Goal: Transaction & Acquisition: Obtain resource

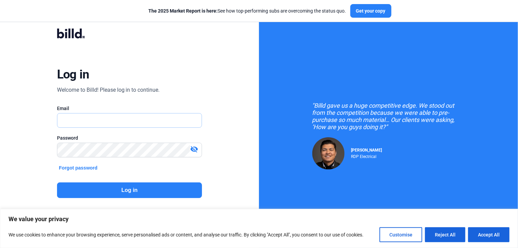
click at [62, 121] on input "text" at bounding box center [125, 120] width 137 height 14
type input "[EMAIL_ADDRESS][DOMAIN_NAME]"
click at [194, 150] on mat-icon "visibility_off" at bounding box center [194, 149] width 8 height 8
click at [128, 185] on button "Log in" at bounding box center [129, 190] width 145 height 16
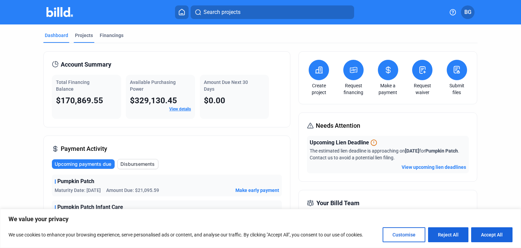
click at [82, 34] on div "Projects" at bounding box center [84, 35] width 18 height 7
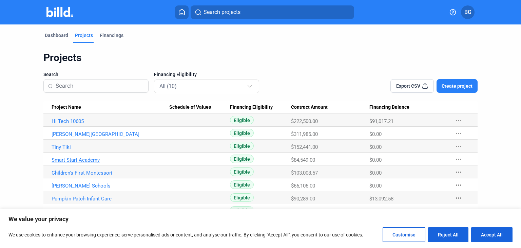
click at [71, 124] on link "Smart Start Academy" at bounding box center [111, 121] width 118 height 6
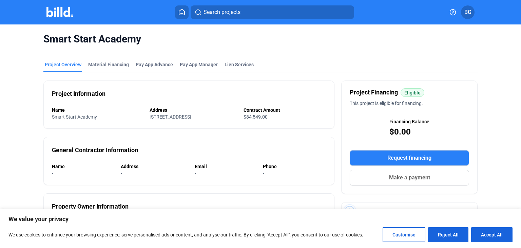
click at [414, 158] on span "Request financing" at bounding box center [410, 158] width 44 height 8
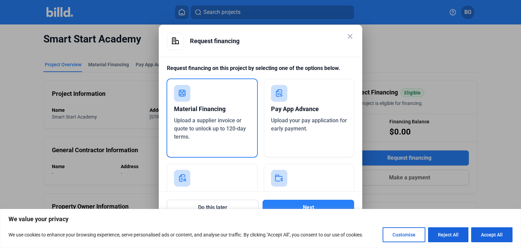
click at [193, 115] on div "Material Financing" at bounding box center [212, 108] width 76 height 15
click at [304, 205] on button "Next" at bounding box center [309, 208] width 92 height 16
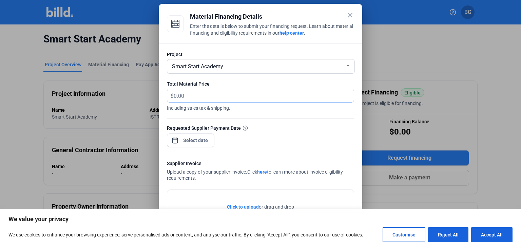
drag, startPoint x: 195, startPoint y: 94, endPoint x: 224, endPoint y: 86, distance: 29.6
click at [199, 92] on input "text" at bounding box center [260, 95] width 172 height 13
type input "10,474.00"
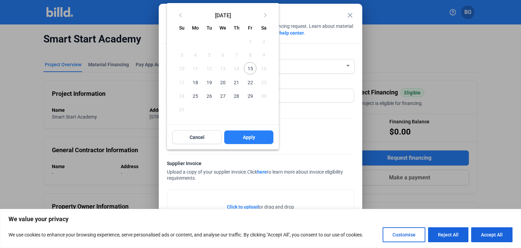
click at [304, 128] on div at bounding box center [260, 124] width 521 height 248
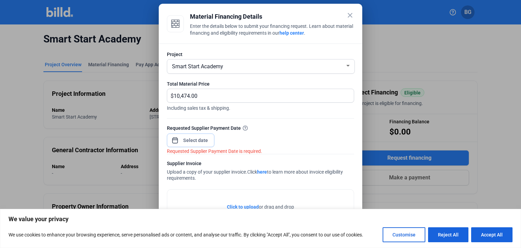
click at [195, 139] on input at bounding box center [195, 140] width 29 height 8
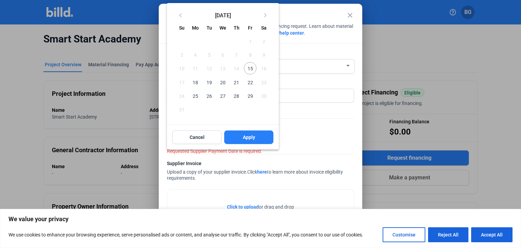
click at [196, 82] on span "18" at bounding box center [195, 82] width 12 height 12
click at [245, 136] on span "Apply" at bounding box center [249, 137] width 12 height 7
type input "[DATE]"
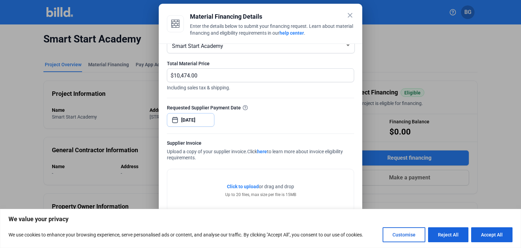
scroll to position [31, 0]
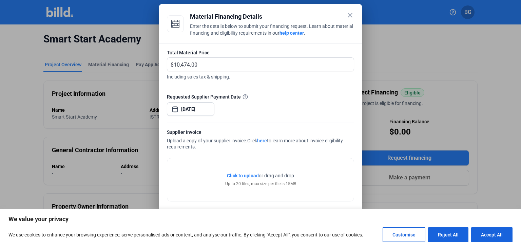
click at [238, 175] on span "Click to upload" at bounding box center [243, 175] width 32 height 5
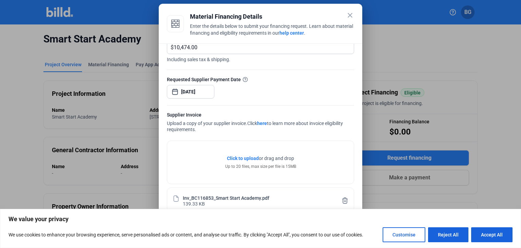
scroll to position [56, 0]
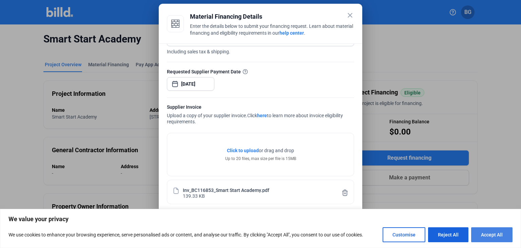
click at [485, 237] on button "Accept All" at bounding box center [491, 234] width 41 height 15
checkbox input "true"
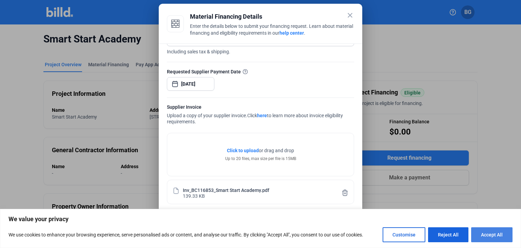
checkbox input "true"
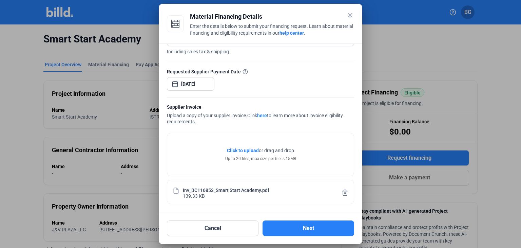
scroll to position [0, 0]
click at [309, 228] on button "Next" at bounding box center [309, 228] width 92 height 16
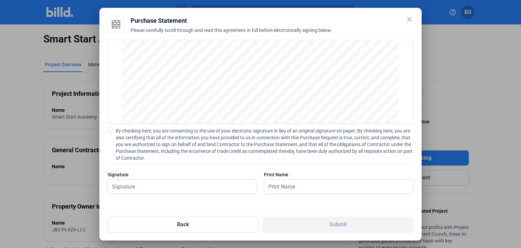
scroll to position [45, 0]
click at [119, 185] on input "text" at bounding box center [182, 186] width 149 height 14
type input "[PERSON_NAME]"
click at [279, 180] on input "text" at bounding box center [335, 186] width 142 height 14
type input "[PERSON_NAME]"
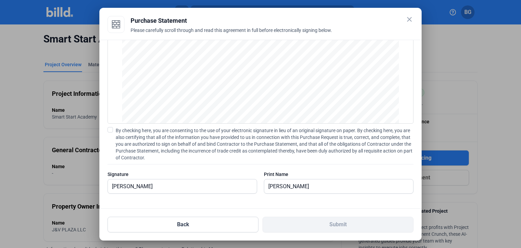
click at [110, 131] on span at bounding box center [110, 129] width 5 height 5
click at [0, 0] on input "By checking here, you are consenting to the use of your electronic signature in…" at bounding box center [0, 0] width 0 height 0
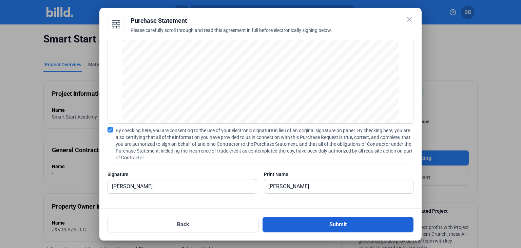
click at [337, 223] on button "Submit" at bounding box center [338, 224] width 151 height 16
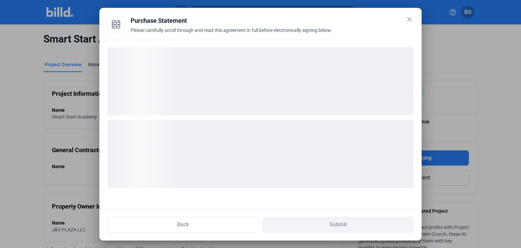
scroll to position [0, 0]
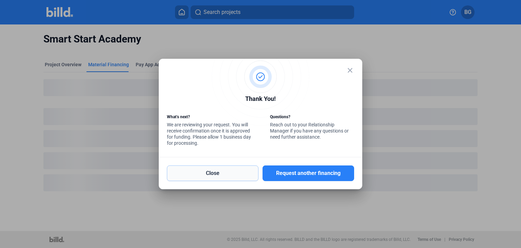
click at [215, 175] on button "Close" at bounding box center [213, 173] width 92 height 16
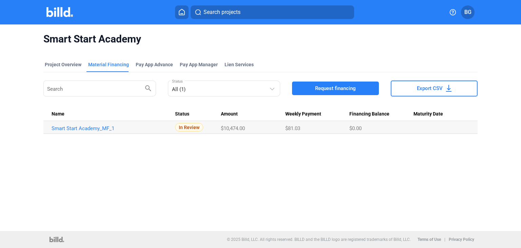
click at [182, 15] on button at bounding box center [182, 12] width 14 height 14
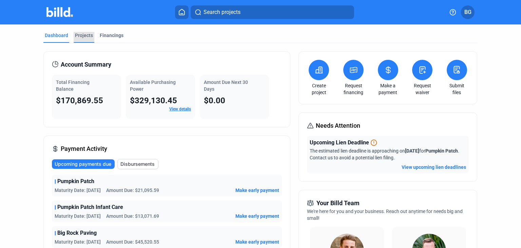
click at [85, 35] on div "Projects" at bounding box center [84, 35] width 18 height 7
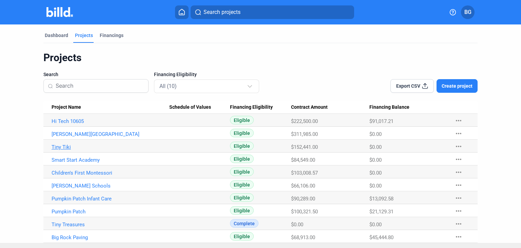
click at [56, 124] on link "Tiny Tiki" at bounding box center [111, 121] width 118 height 6
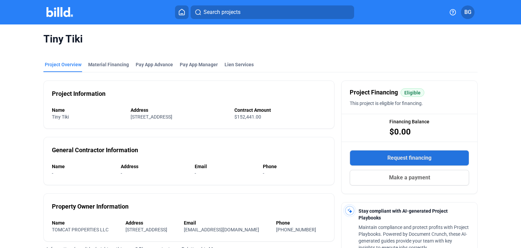
click at [409, 157] on span "Request financing" at bounding box center [410, 158] width 44 height 8
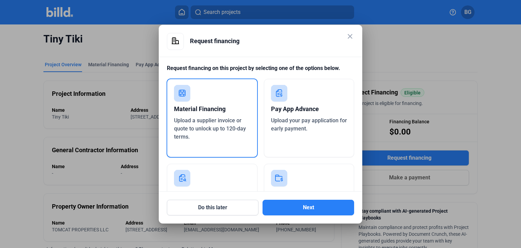
click at [197, 113] on div "Material Financing" at bounding box center [212, 108] width 76 height 15
click at [312, 203] on button "Next" at bounding box center [309, 208] width 92 height 16
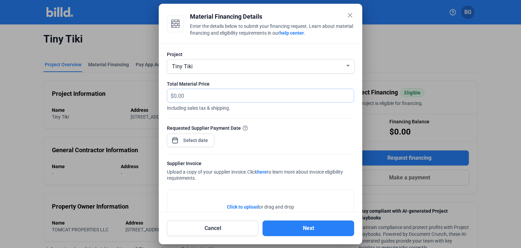
drag, startPoint x: 186, startPoint y: 94, endPoint x: 193, endPoint y: 95, distance: 6.5
click at [187, 94] on input "text" at bounding box center [264, 95] width 180 height 13
type input "20,063.00"
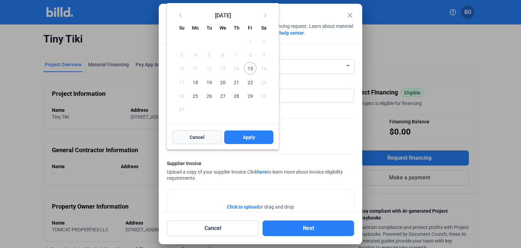
click at [190, 139] on div "close Material Financing Details Enter the details below to submit your financi…" at bounding box center [260, 124] width 521 height 248
drag, startPoint x: 195, startPoint y: 82, endPoint x: 195, endPoint y: 85, distance: 3.4
click at [195, 81] on span "18" at bounding box center [195, 82] width 12 height 12
click at [248, 135] on span "Apply" at bounding box center [249, 137] width 12 height 7
type input "[DATE]"
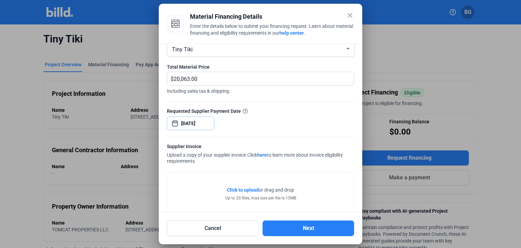
scroll to position [31, 0]
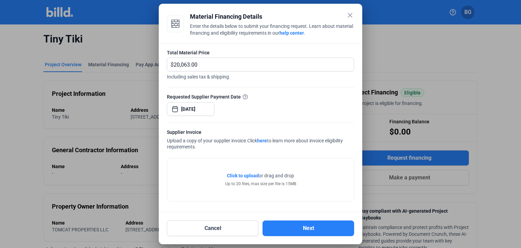
click at [236, 177] on span "Click to upload" at bounding box center [243, 175] width 32 height 5
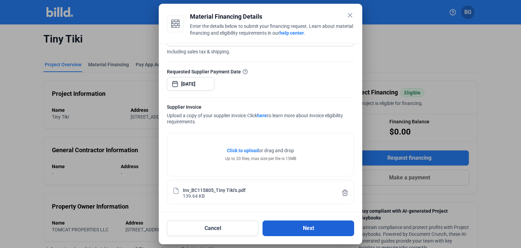
click at [301, 229] on button "Next" at bounding box center [309, 228] width 92 height 16
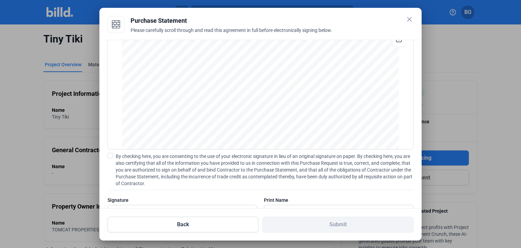
scroll to position [45, 0]
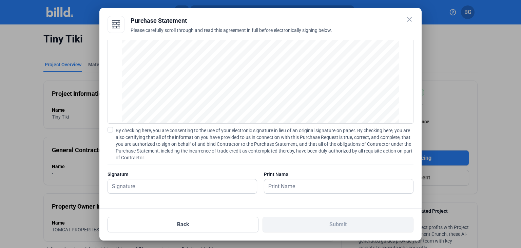
click at [113, 128] on span at bounding box center [110, 129] width 5 height 5
click at [0, 0] on input "By checking here, you are consenting to the use of your electronic signature in…" at bounding box center [0, 0] width 0 height 0
click at [115, 185] on input "text" at bounding box center [179, 186] width 142 height 14
type input "[PERSON_NAME]"
drag, startPoint x: 276, startPoint y: 186, endPoint x: 369, endPoint y: 181, distance: 92.8
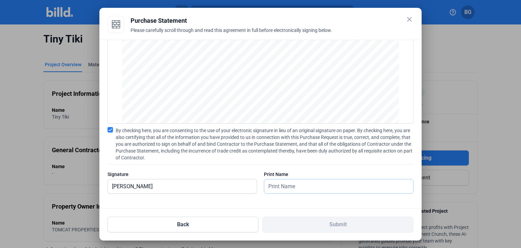
click at [294, 186] on input "text" at bounding box center [335, 186] width 142 height 14
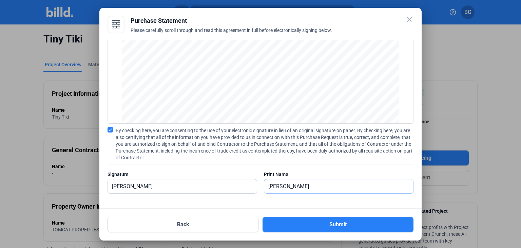
type input "[PERSON_NAME]"
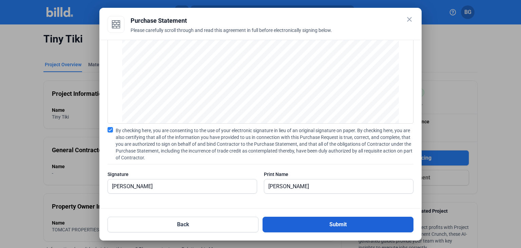
click at [335, 225] on button "Submit" at bounding box center [338, 224] width 151 height 16
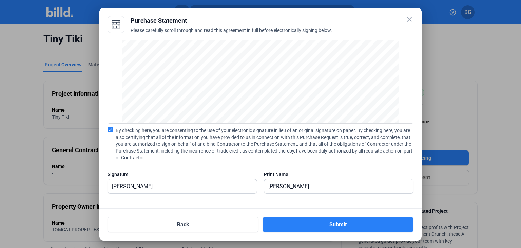
scroll to position [0, 0]
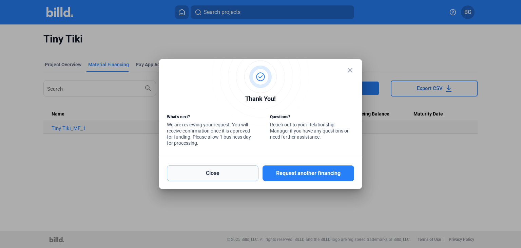
click at [212, 174] on button "Close" at bounding box center [213, 173] width 92 height 16
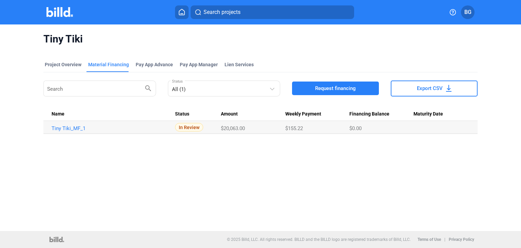
click at [181, 12] on icon at bounding box center [181, 12] width 7 height 6
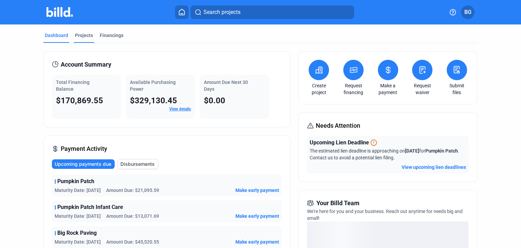
click at [84, 35] on div "Projects" at bounding box center [84, 35] width 18 height 7
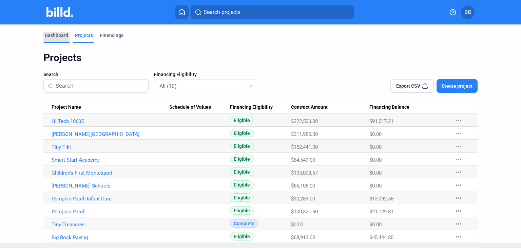
click at [54, 36] on div "Dashboard" at bounding box center [56, 35] width 23 height 7
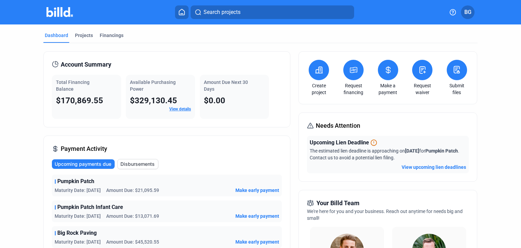
click at [317, 68] on icon at bounding box center [319, 70] width 7 height 6
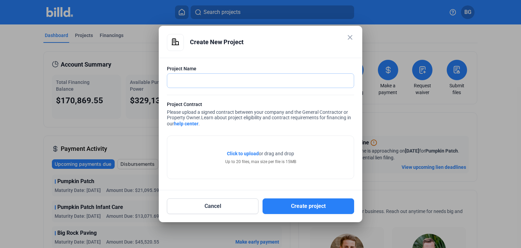
drag, startPoint x: 173, startPoint y: 82, endPoint x: 181, endPoint y: 80, distance: 7.7
click at [173, 82] on input "text" at bounding box center [256, 81] width 179 height 14
type input "All Day Learning"
click at [230, 152] on span "Click to upload" at bounding box center [243, 153] width 32 height 5
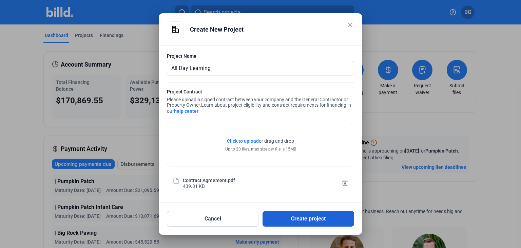
click at [300, 219] on button "Create project" at bounding box center [309, 219] width 92 height 16
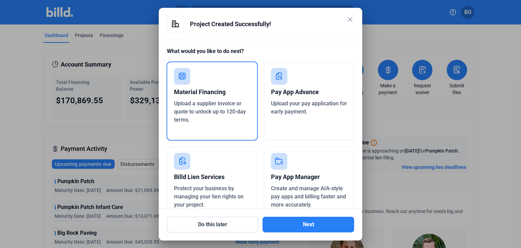
click at [206, 105] on span "Upload a supplier invoice or quote to unlock up to 120-day terms." at bounding box center [210, 111] width 72 height 23
click at [307, 224] on button "Next" at bounding box center [309, 224] width 92 height 16
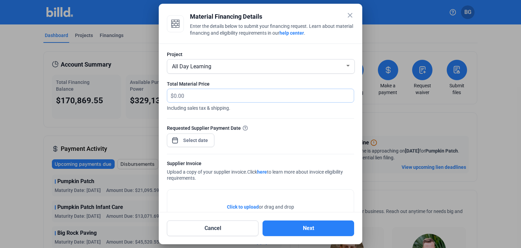
click at [194, 97] on input "text" at bounding box center [260, 95] width 172 height 13
type input "45,207.88"
click at [182, 140] on div "close Material Financing Details Enter the details below to submit your financi…" at bounding box center [260, 124] width 521 height 248
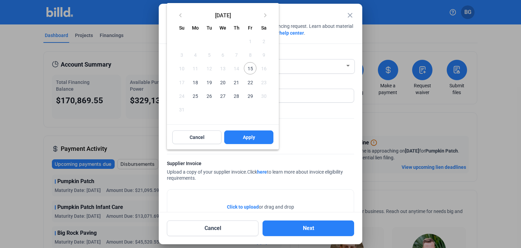
click at [224, 82] on span "20" at bounding box center [223, 82] width 12 height 12
click at [247, 136] on span "Apply" at bounding box center [249, 137] width 12 height 7
type input "[DATE]"
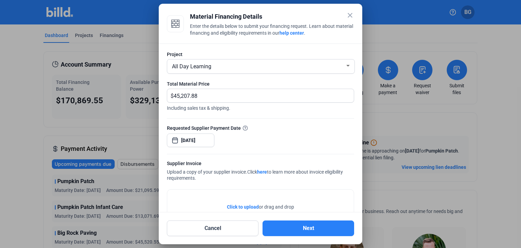
click at [243, 207] on span "Click to upload" at bounding box center [243, 206] width 32 height 5
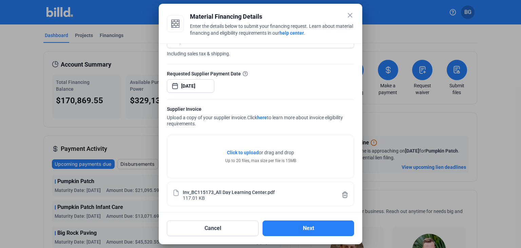
scroll to position [56, 0]
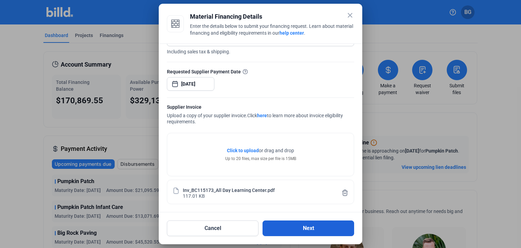
click at [307, 227] on button "Next" at bounding box center [309, 228] width 92 height 16
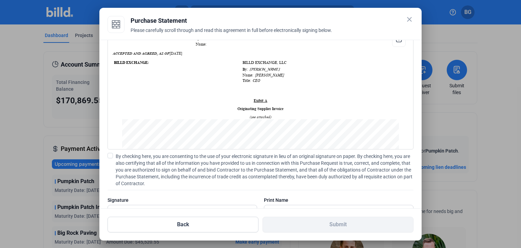
scroll to position [45, 0]
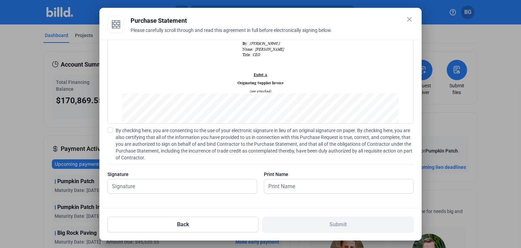
click at [110, 129] on span at bounding box center [110, 129] width 5 height 5
click at [0, 0] on input "By checking here, you are consenting to the use of your electronic signature in…" at bounding box center [0, 0] width 0 height 0
click at [119, 181] on input "text" at bounding box center [179, 186] width 142 height 14
type input "[PERSON_NAME]"
drag, startPoint x: 282, startPoint y: 188, endPoint x: 347, endPoint y: 168, distance: 68.1
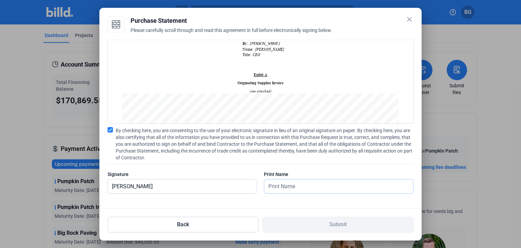
click at [287, 186] on input "text" at bounding box center [335, 186] width 142 height 14
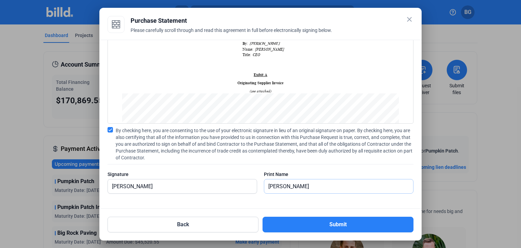
type input "[PERSON_NAME]"
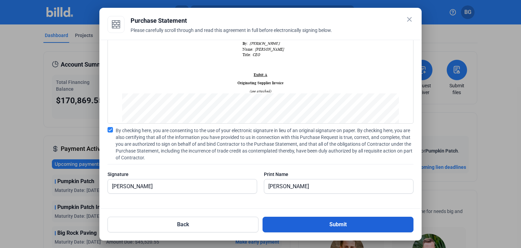
click at [337, 224] on button "Submit" at bounding box center [338, 224] width 151 height 16
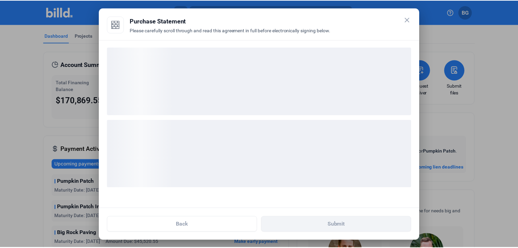
scroll to position [0, 0]
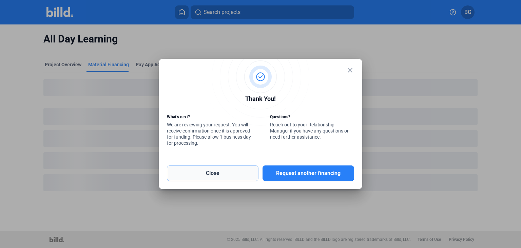
click at [213, 172] on button "Close" at bounding box center [213, 173] width 92 height 16
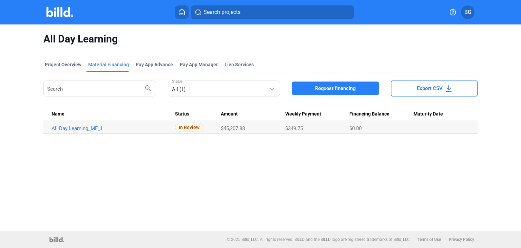
click at [469, 11] on span "BG" at bounding box center [468, 12] width 7 height 8
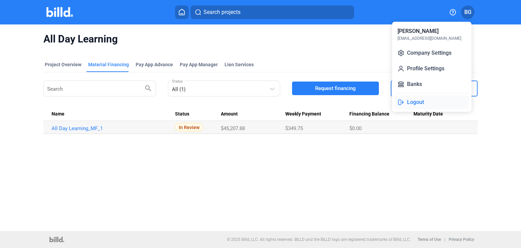
click at [411, 102] on button "Logout" at bounding box center [432, 102] width 74 height 14
